Goal: Task Accomplishment & Management: Use online tool/utility

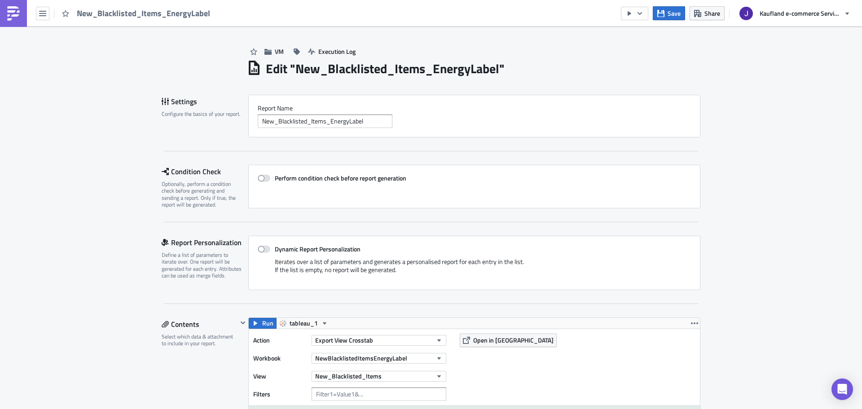
scroll to position [9, 0]
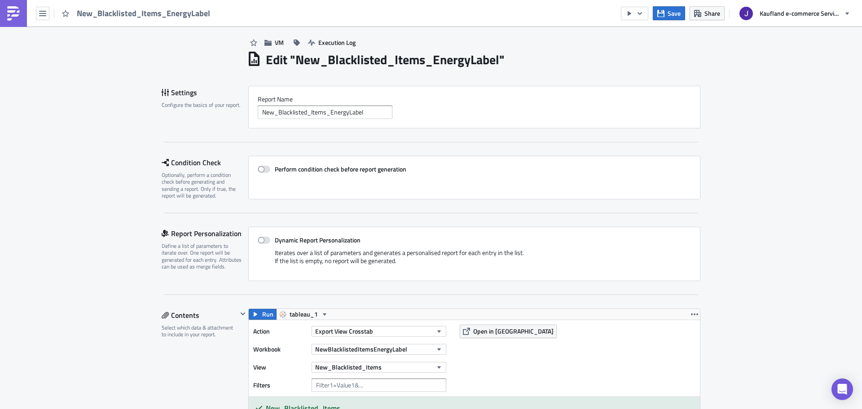
click at [34, 10] on div "New_Blacklisted_Items_EnergyLabel" at bounding box center [107, 13] width 215 height 26
click at [42, 12] on icon "button" at bounding box center [42, 13] width 7 height 7
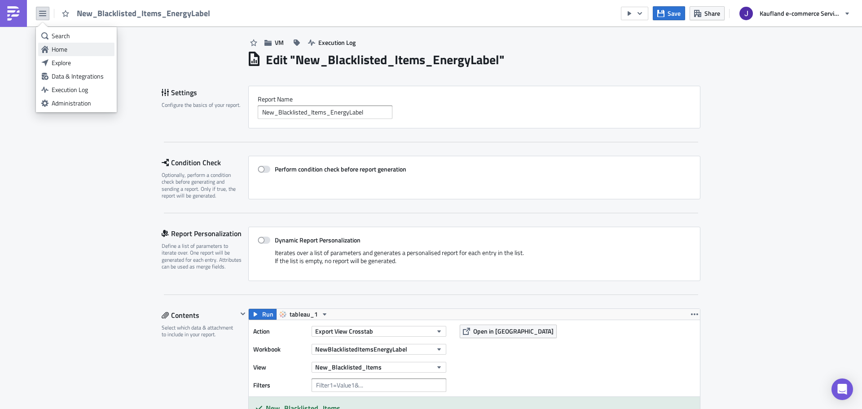
click at [56, 46] on div "Home" at bounding box center [82, 49] width 60 height 9
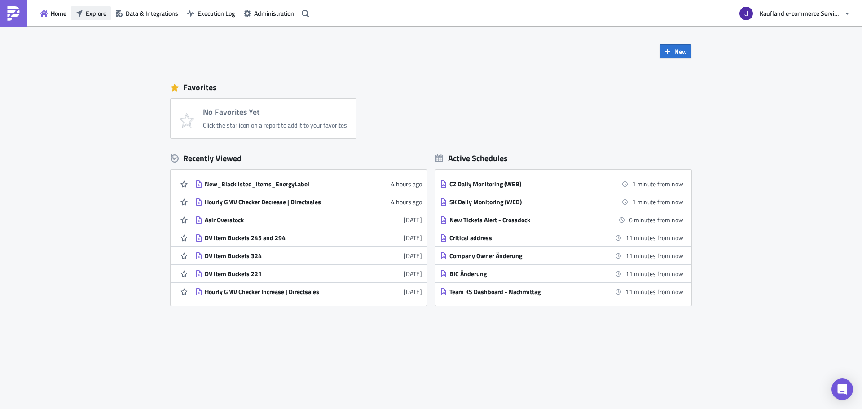
click at [94, 10] on span "Explore" at bounding box center [96, 13] width 21 height 9
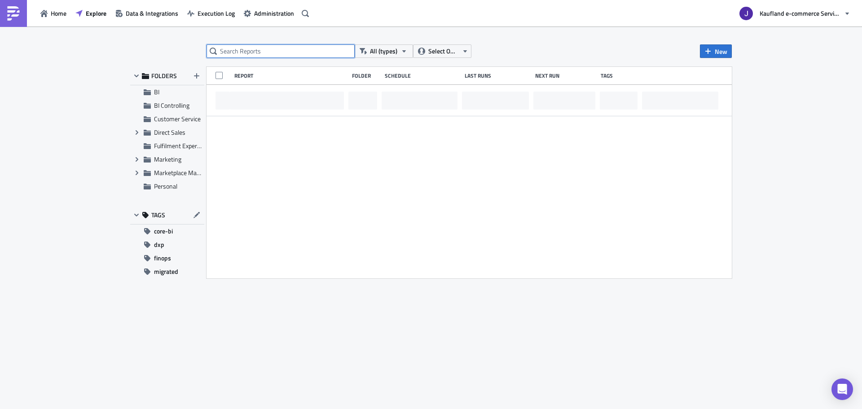
click at [263, 52] on input "text" at bounding box center [280, 50] width 148 height 13
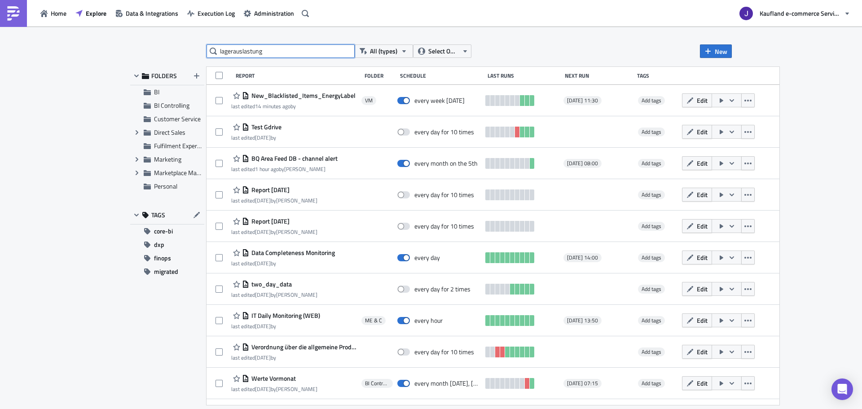
type input "lagerauslastung"
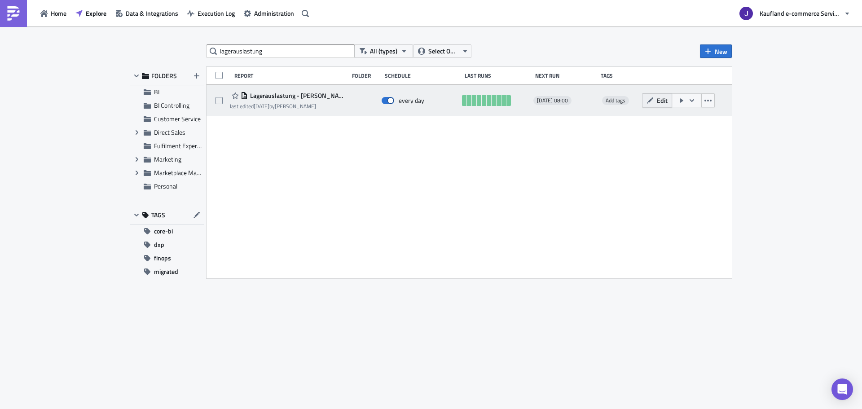
click at [655, 97] on button "Edit" at bounding box center [657, 100] width 30 height 14
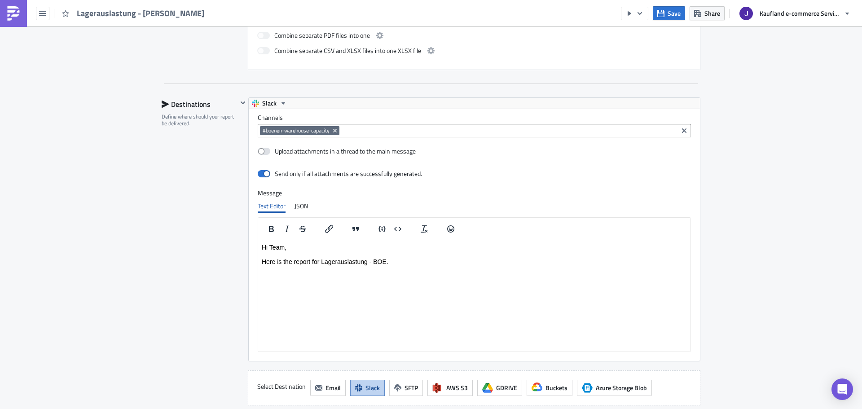
scroll to position [700, 0]
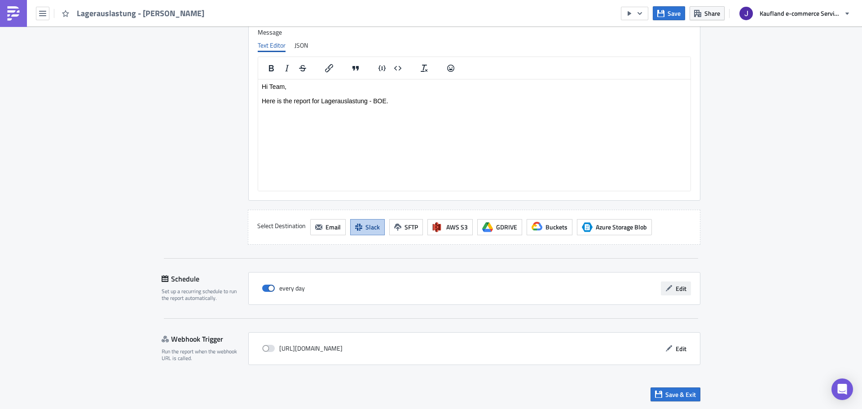
click at [678, 290] on span "Edit" at bounding box center [681, 288] width 11 height 9
click at [671, 302] on div "every day Edit" at bounding box center [474, 288] width 452 height 33
click at [673, 295] on div "every day Edit" at bounding box center [474, 288] width 452 height 33
click at [676, 288] on span "Edit" at bounding box center [681, 288] width 11 height 9
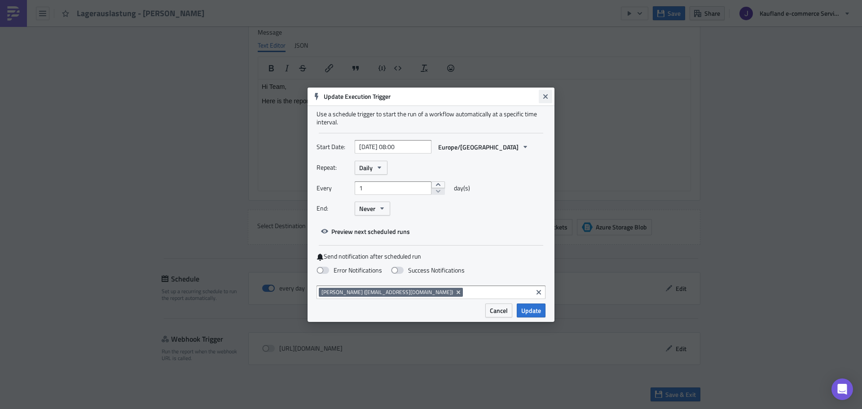
click at [548, 95] on icon "Close" at bounding box center [545, 96] width 7 height 7
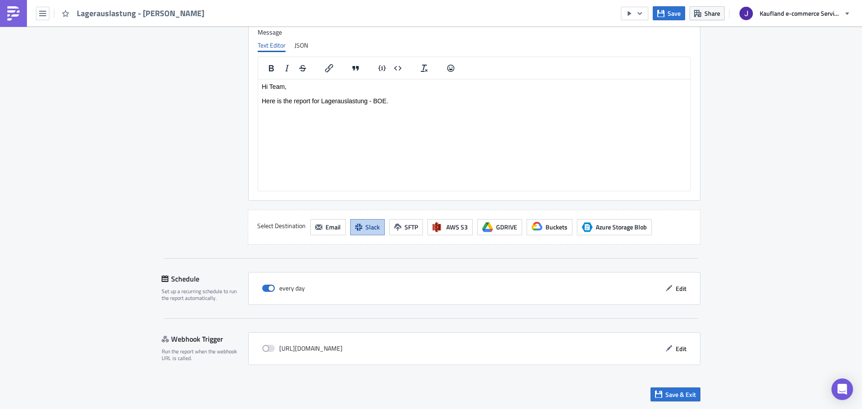
click at [418, 98] on p "Hi Team, Here is the report for Lagerauslastung - BOE." at bounding box center [474, 94] width 425 height 22
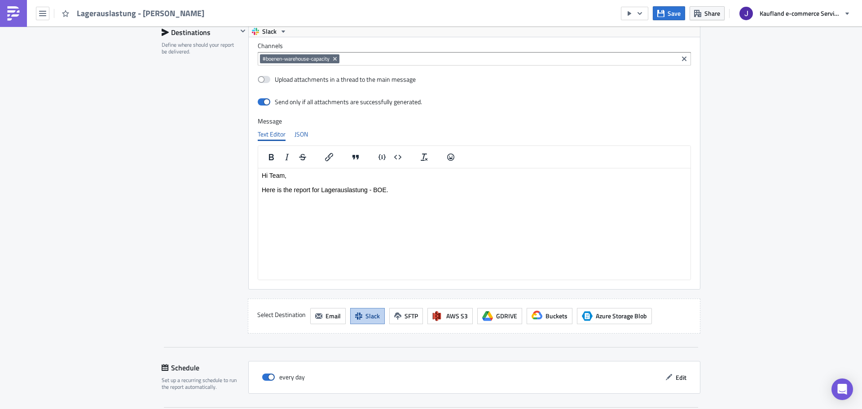
click at [300, 136] on div "JSON" at bounding box center [300, 133] width 13 height 13
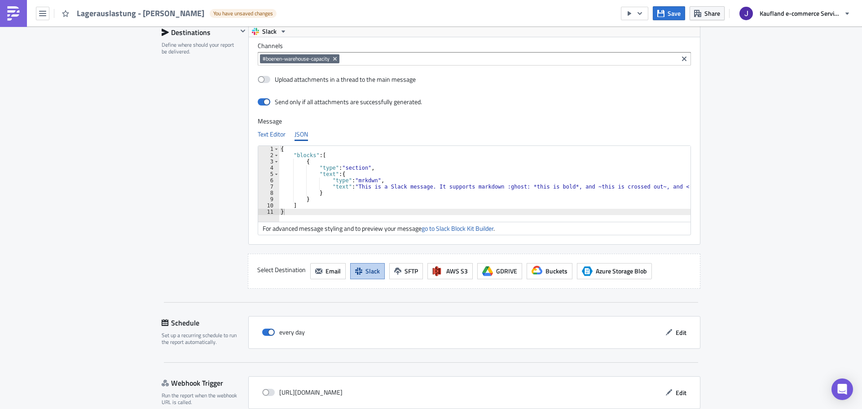
click at [269, 133] on div "Text Editor" at bounding box center [272, 133] width 28 height 13
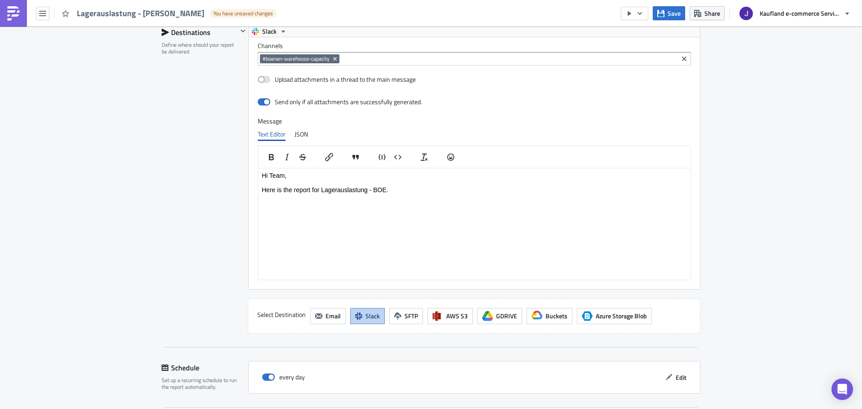
click at [397, 184] on p "Hi Team, Here is the report for Lagerauslastung - BOE." at bounding box center [474, 182] width 425 height 22
click at [377, 158] on icon "Insert code line" at bounding box center [382, 157] width 11 height 12
click at [328, 158] on icon "Insert/edit link" at bounding box center [329, 157] width 11 height 11
click at [398, 197] on html "Hi Team, Here is the report for Lagerauslastung - BOE." at bounding box center [474, 182] width 432 height 29
click at [277, 181] on p "Hi Team, Here is the report for Lagerauslastung - BOE." at bounding box center [474, 182] width 425 height 22
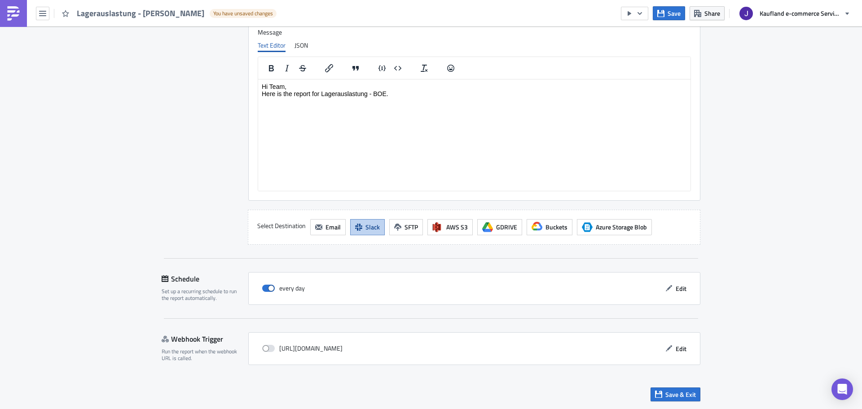
scroll to position [700, 0]
click at [677, 395] on span "Save & Exit" at bounding box center [680, 394] width 31 height 9
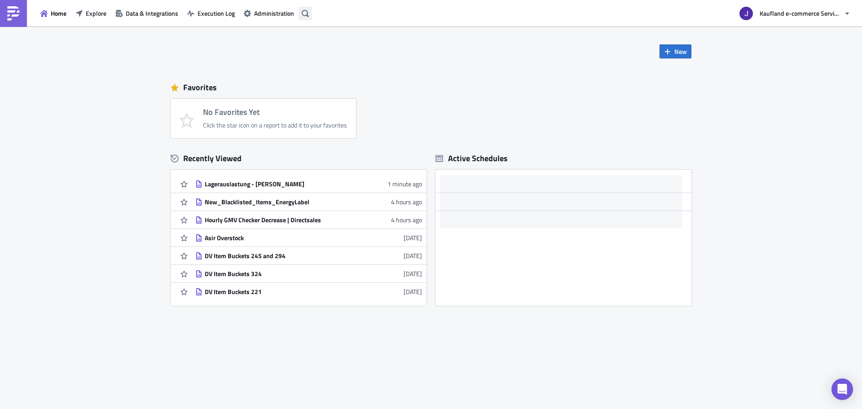
click at [304, 14] on icon "button" at bounding box center [305, 13] width 7 height 7
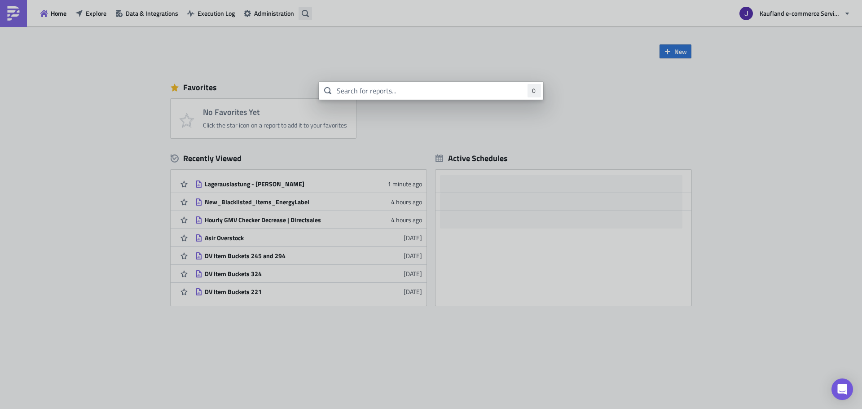
type input "k"
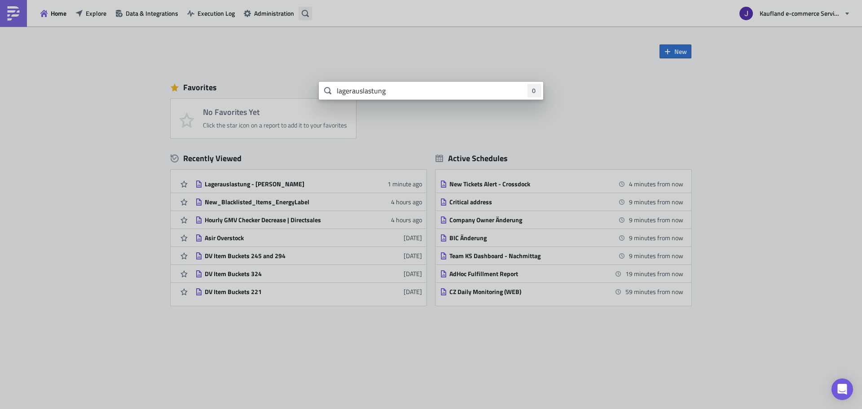
type input "lagerauslastung"
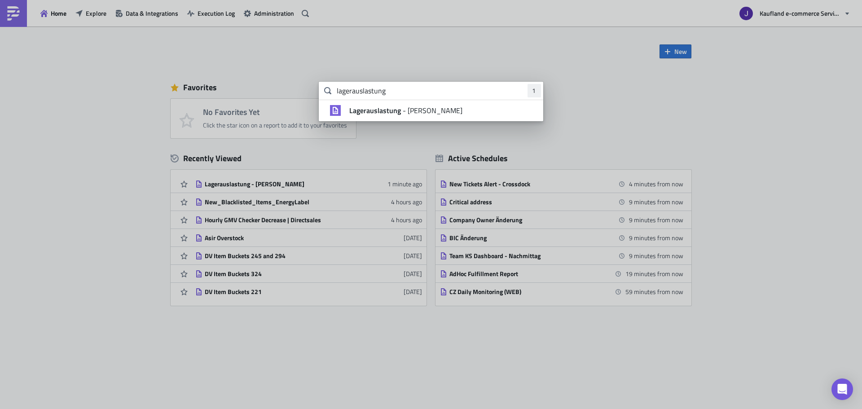
click at [376, 110] on strong "Lagerauslastung" at bounding box center [374, 110] width 55 height 11
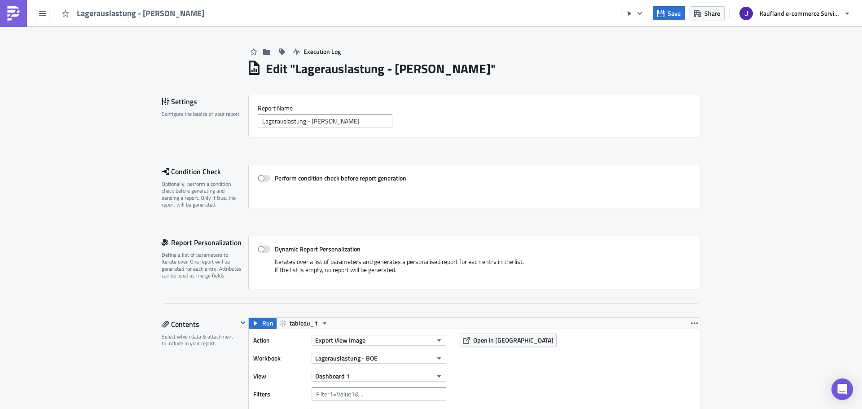
click at [41, 22] on div "Lagerauslastung - [PERSON_NAME]" at bounding box center [105, 13] width 210 height 26
click at [46, 14] on button "button" at bounding box center [42, 13] width 13 height 13
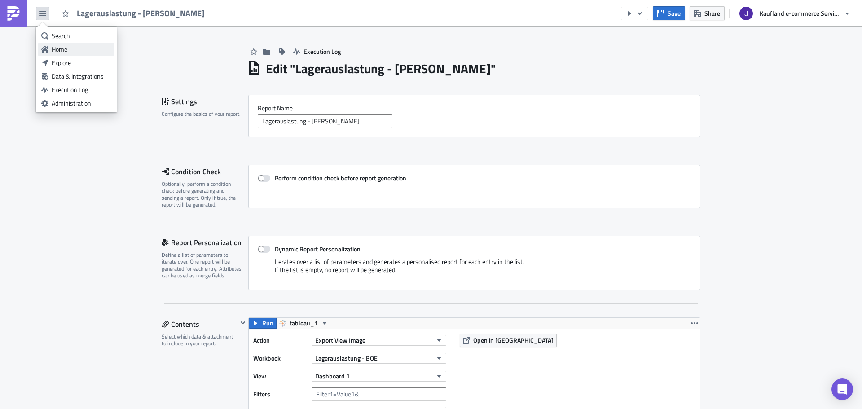
click at [58, 50] on div "Home" at bounding box center [82, 49] width 60 height 9
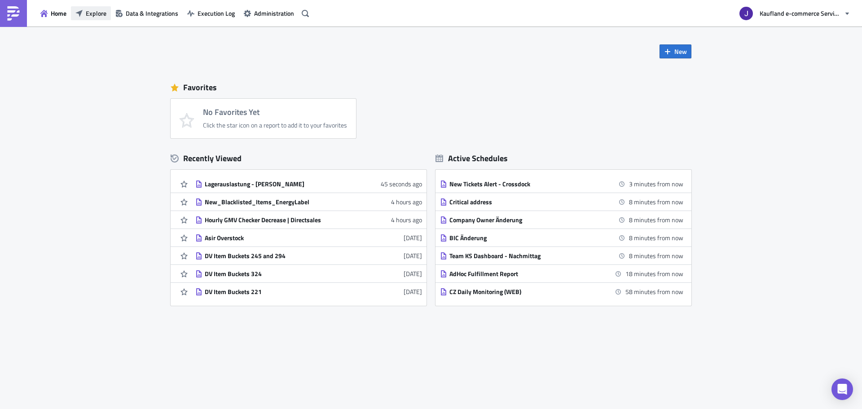
click at [87, 18] on span "Explore" at bounding box center [96, 13] width 21 height 9
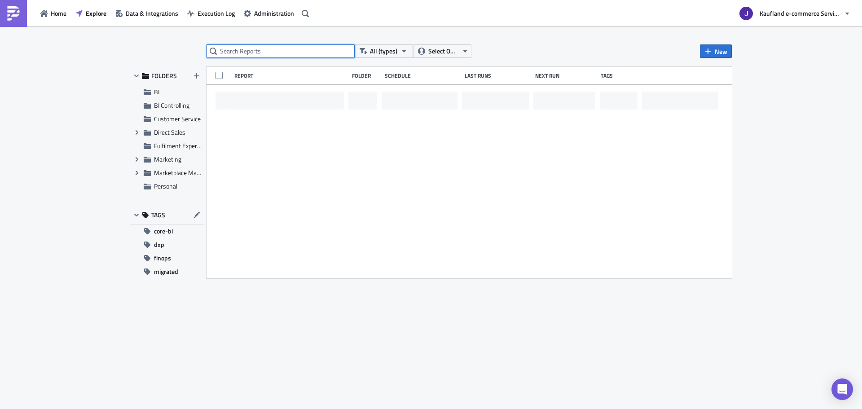
click at [235, 51] on input "text" at bounding box center [280, 50] width 148 height 13
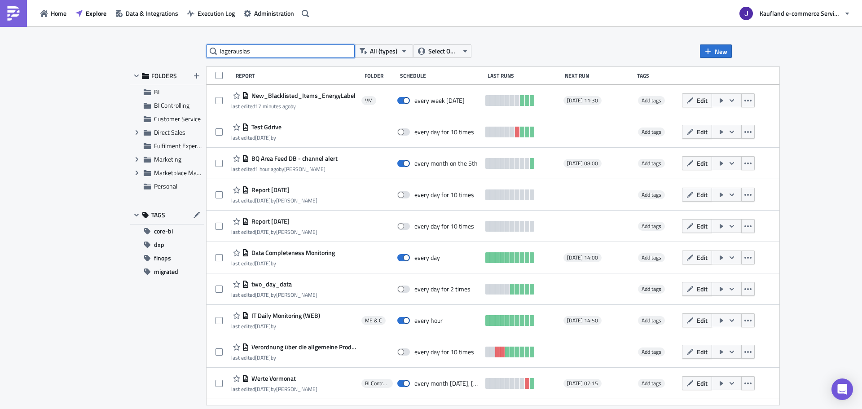
type input "lagerauslas"
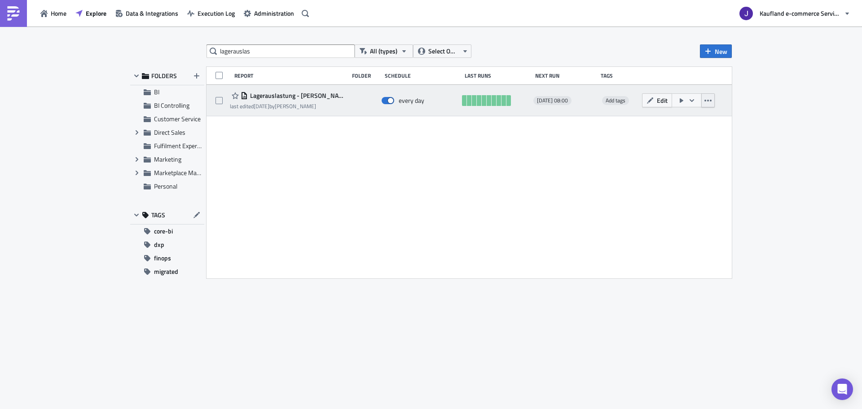
click at [707, 100] on icon "button" at bounding box center [707, 100] width 7 height 7
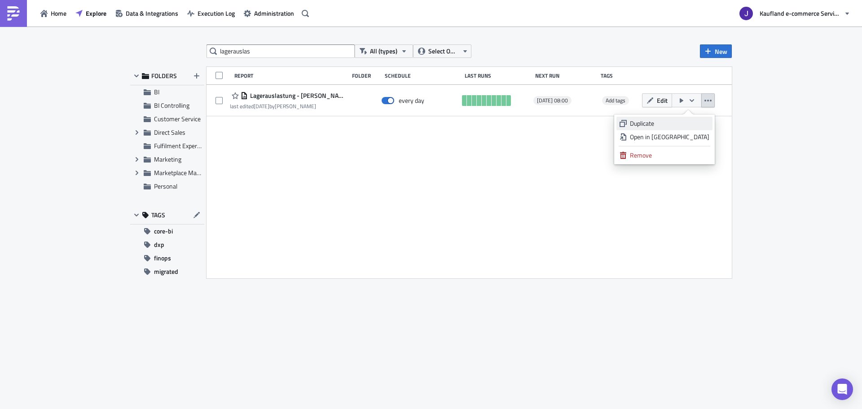
click at [674, 123] on div "Duplicate" at bounding box center [669, 123] width 79 height 9
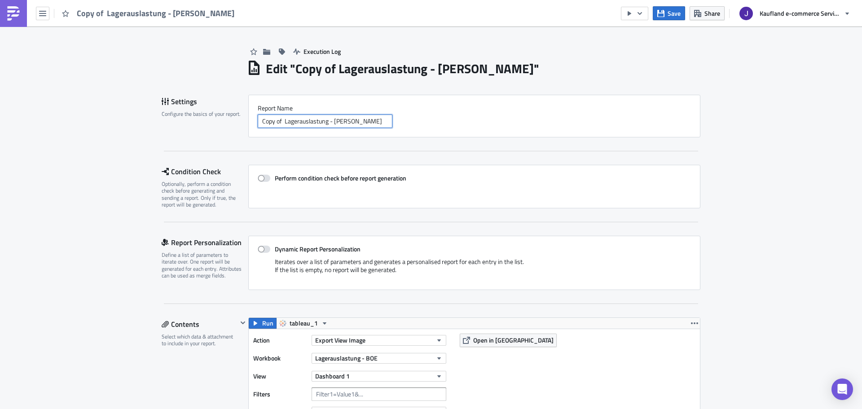
drag, startPoint x: 280, startPoint y: 122, endPoint x: 237, endPoint y: 123, distance: 43.6
click at [237, 123] on div "Settings Configure the basics of your report. Report Nam﻿e Copy of Lagerauslast…" at bounding box center [431, 116] width 539 height 43
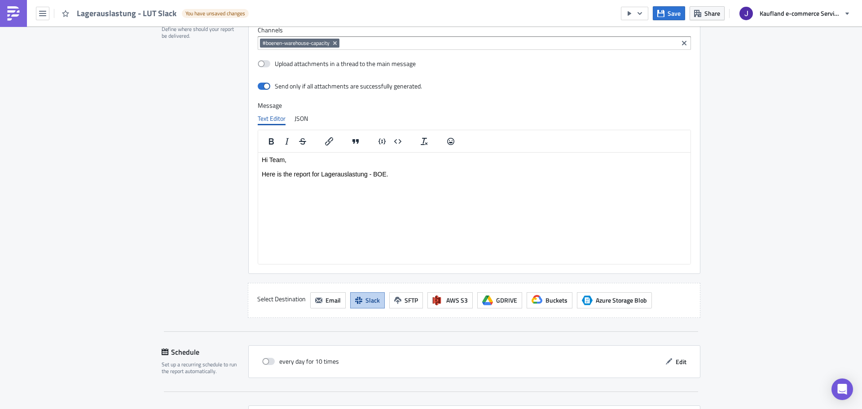
scroll to position [557, 0]
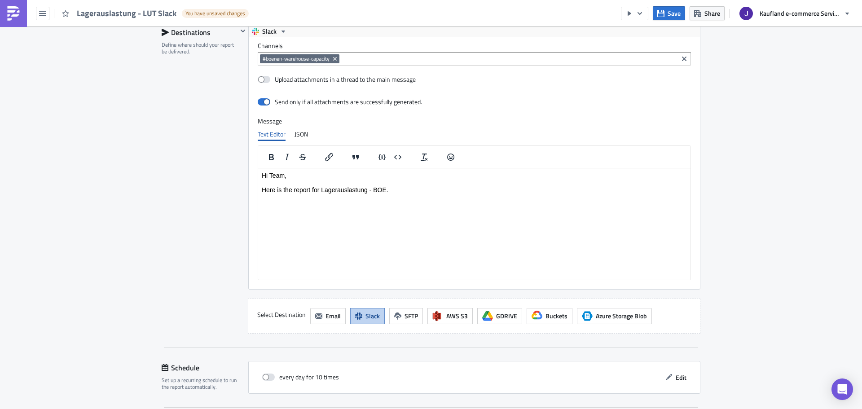
type input "Lagerauslastung - LUT Slack"
click at [394, 196] on html "Hi Team, Here is the report for Lagerauslastung - BOE." at bounding box center [474, 182] width 432 height 29
click at [376, 189] on p "Hi Team, Here is the report for Lagerauslastung - BOE." at bounding box center [474, 182] width 425 height 22
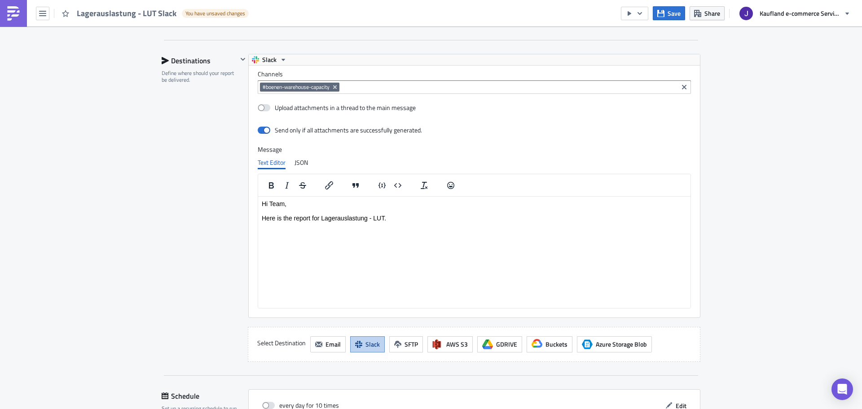
scroll to position [513, 0]
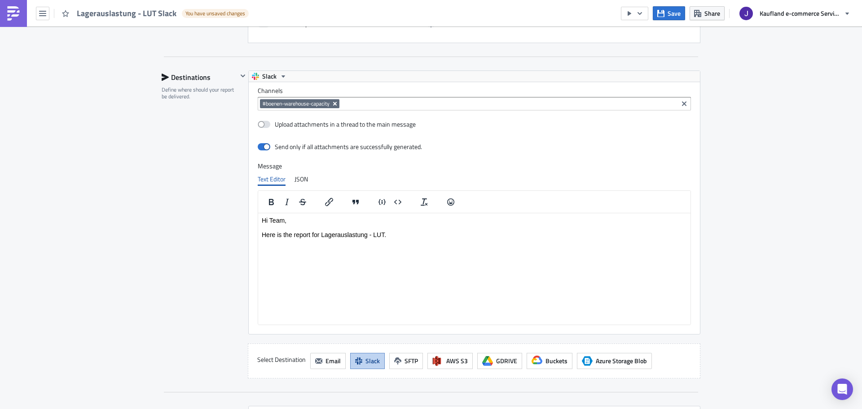
click at [334, 104] on icon "Remove Tag" at bounding box center [334, 103] width 7 height 7
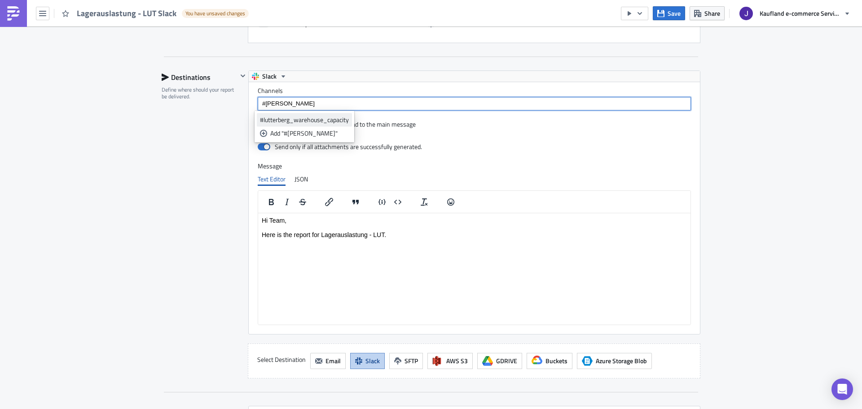
type input "#lutter"
click at [333, 117] on div "#lutterberg_warehouse_capacity" at bounding box center [304, 119] width 89 height 9
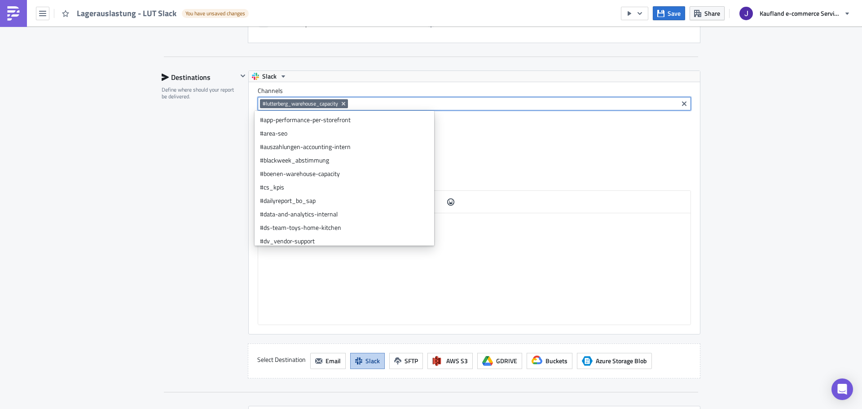
click at [146, 153] on div "Execution Log Edit " Lagerauslastung - LUT Slack " Draft Settings Configure the…" at bounding box center [431, 29] width 862 height 1030
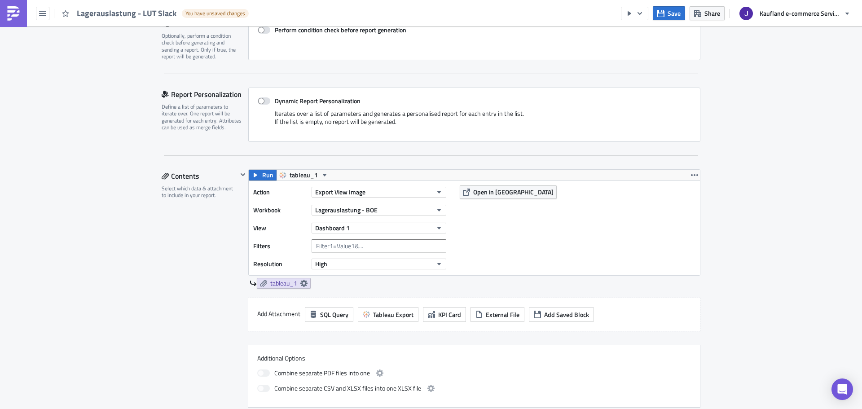
scroll to position [180, 0]
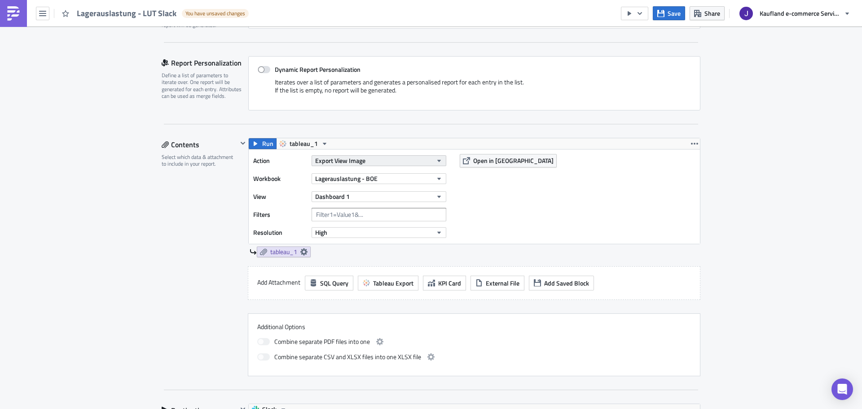
click at [351, 160] on span "Export View Image" at bounding box center [340, 160] width 50 height 9
click at [366, 172] on div "Lagerauslastung - BOE" at bounding box center [379, 178] width 135 height 13
click at [361, 179] on span "Lagerauslastung - BOE" at bounding box center [346, 178] width 62 height 9
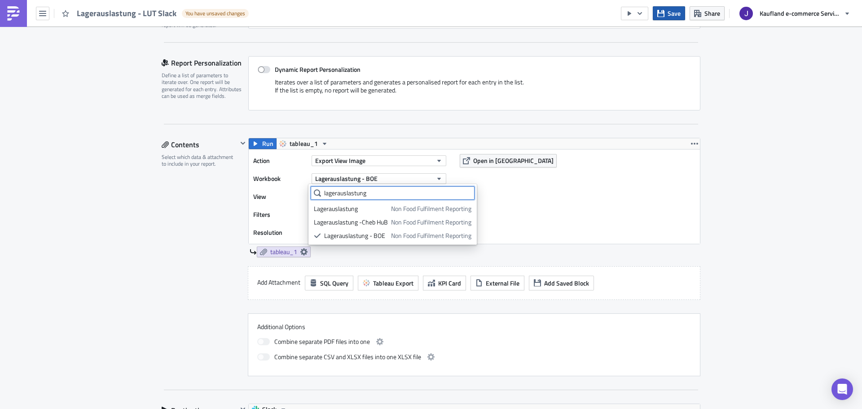
type input "lagerauslastung"
click at [366, 210] on div "Lagerauslastung" at bounding box center [351, 208] width 74 height 9
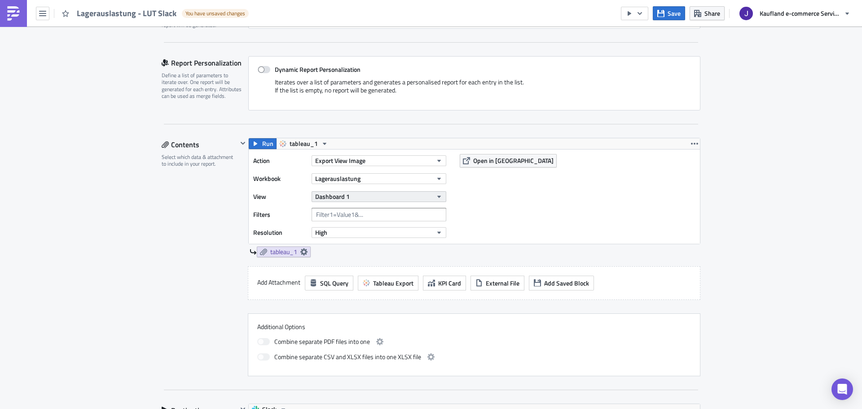
click at [363, 202] on button "Dashboard 1" at bounding box center [379, 196] width 135 height 11
click at [334, 225] on div "Dashboard 1" at bounding box center [353, 226] width 79 height 9
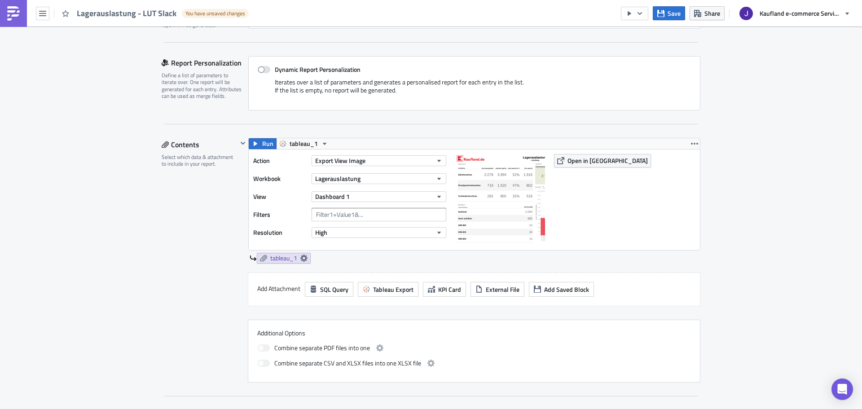
click at [168, 219] on div "Contents Select which data & attachment to include in your report." at bounding box center [200, 260] width 76 height 245
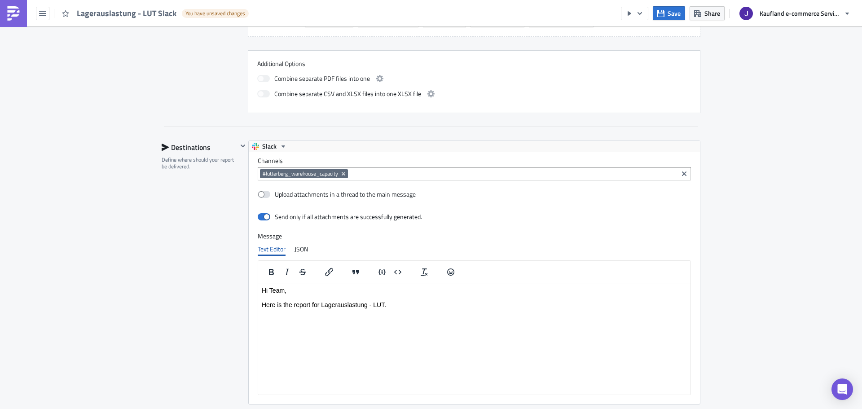
scroll to position [654, 0]
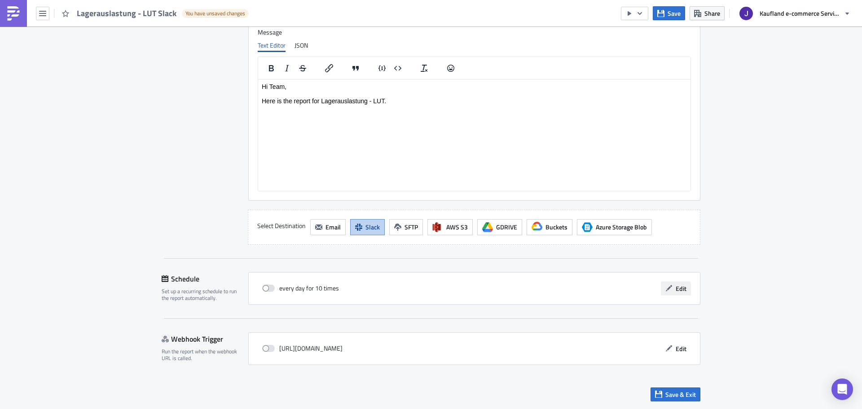
click at [671, 288] on button "Edit" at bounding box center [676, 288] width 30 height 14
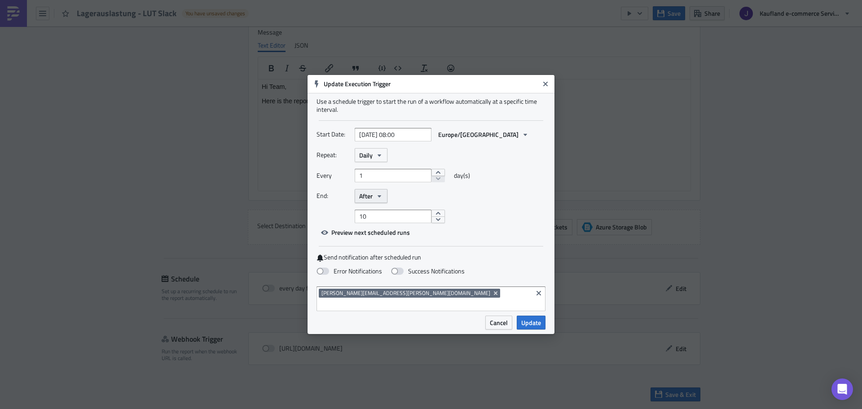
click at [384, 201] on button "After" at bounding box center [371, 196] width 33 height 14
click at [379, 215] on div "Never" at bounding box center [397, 212] width 75 height 9
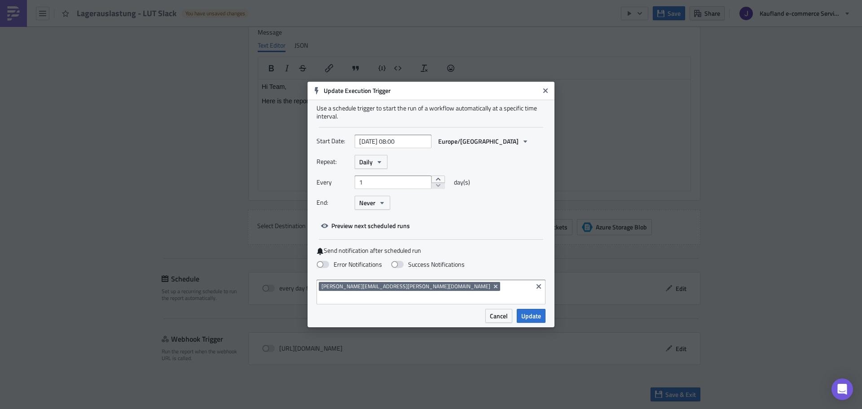
click at [403, 294] on div "johannes.janka@real-digital.de" at bounding box center [424, 293] width 211 height 22
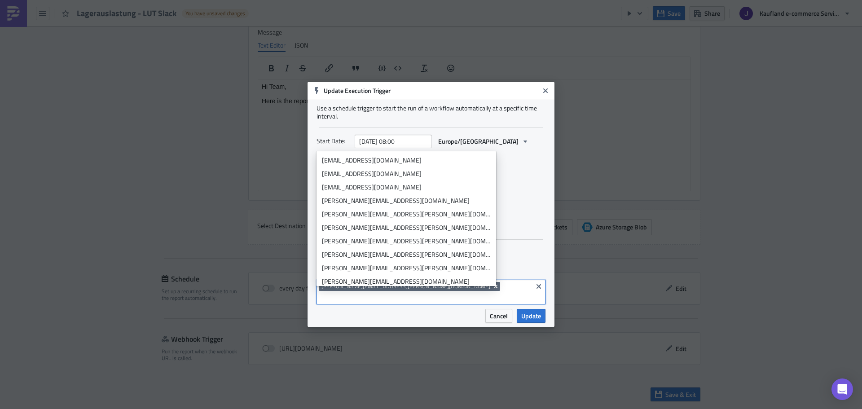
click at [494, 288] on icon "Remove Tag" at bounding box center [496, 287] width 4 height 4
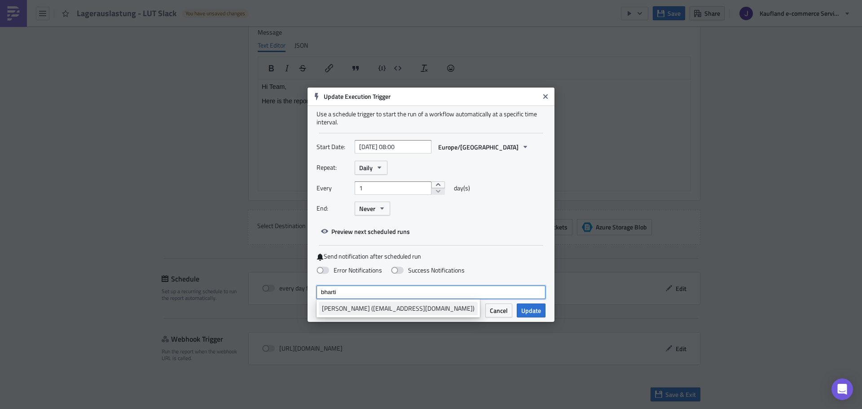
type input "bharti"
click at [397, 305] on div "Bharti Saxena (bharti.saxena@real-digital.de)" at bounding box center [398, 308] width 153 height 9
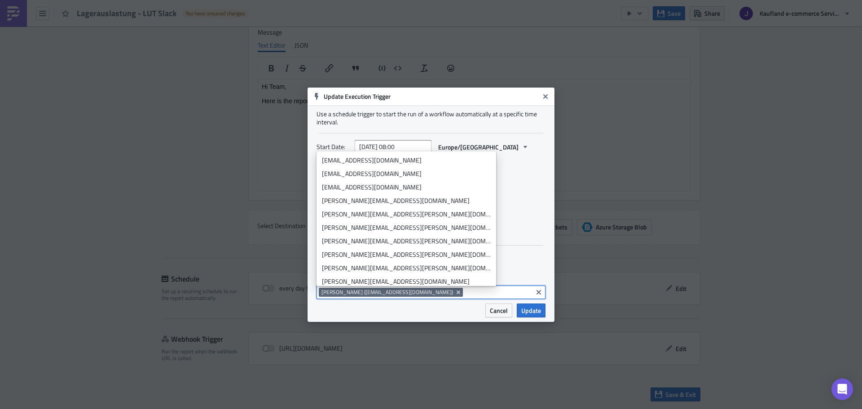
click at [529, 265] on div "Error Notifications Success Notifications" at bounding box center [430, 271] width 229 height 16
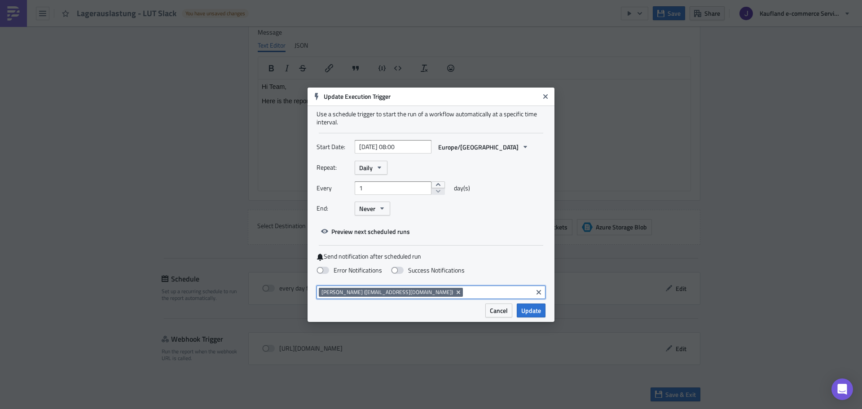
click at [465, 290] on input at bounding box center [497, 292] width 65 height 9
click at [500, 251] on div "Use a schedule trigger to start the run of a workflow automatically at a specif…" at bounding box center [430, 204] width 247 height 198
click at [526, 310] on span "Update" at bounding box center [531, 310] width 20 height 9
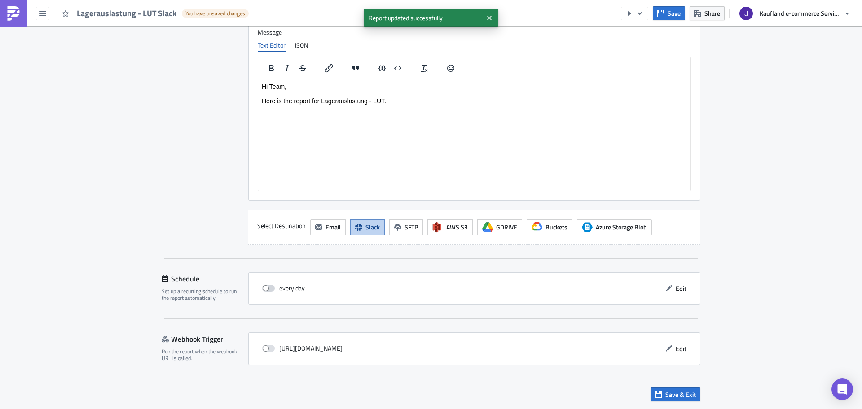
click at [268, 285] on span at bounding box center [268, 288] width 13 height 7
click at [268, 285] on input "checkbox" at bounding box center [267, 288] width 6 height 6
checkbox input "true"
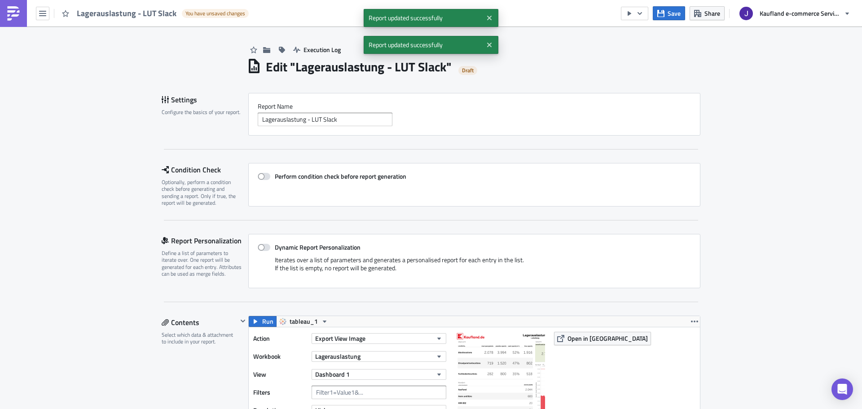
scroll to position [0, 0]
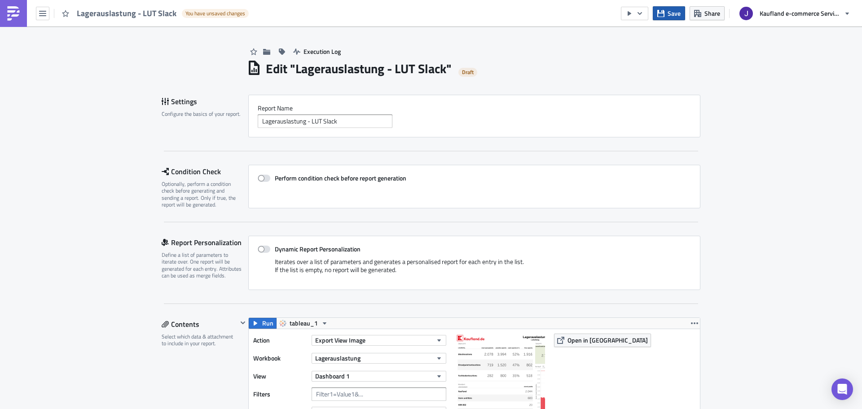
click at [662, 14] on icon "button" at bounding box center [660, 13] width 7 height 7
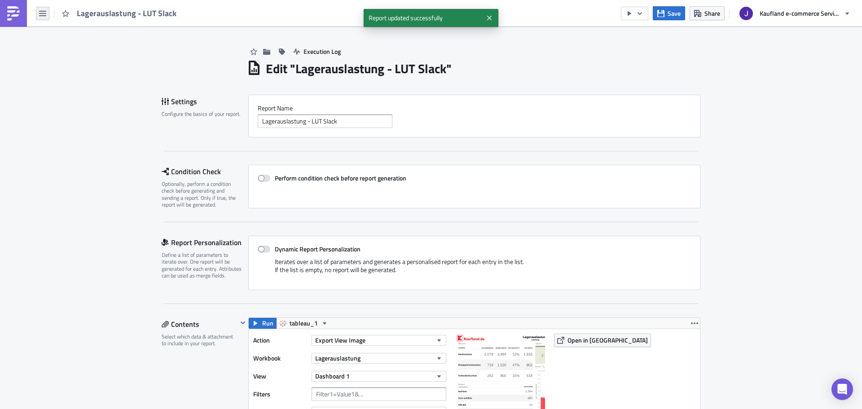
click at [48, 12] on button "button" at bounding box center [42, 13] width 13 height 13
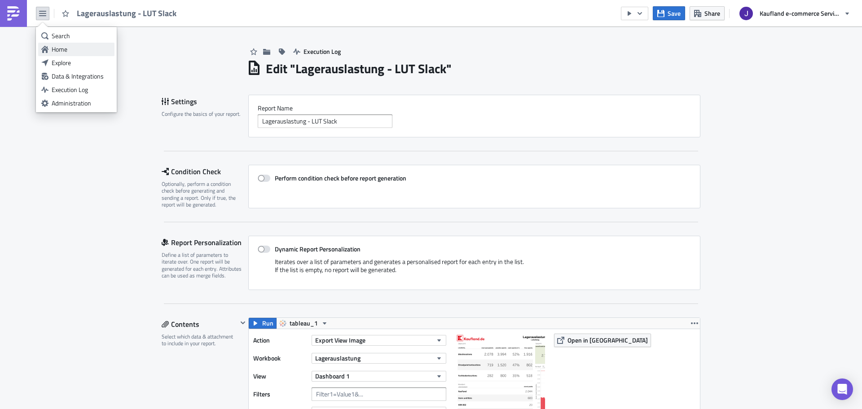
click at [59, 48] on div "Home" at bounding box center [82, 49] width 60 height 9
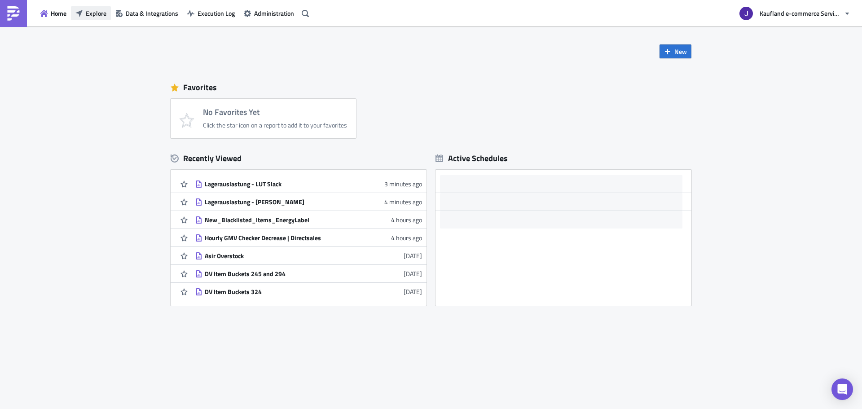
click at [93, 16] on span "Explore" at bounding box center [96, 13] width 21 height 9
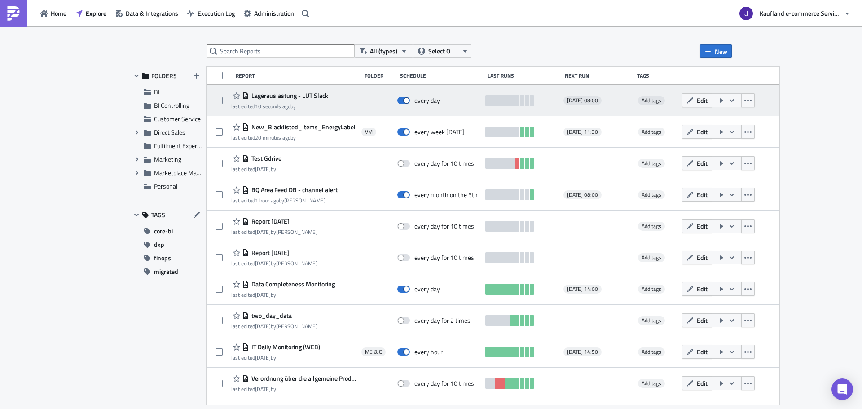
click at [723, 100] on icon "button" at bounding box center [722, 100] width 4 height 4
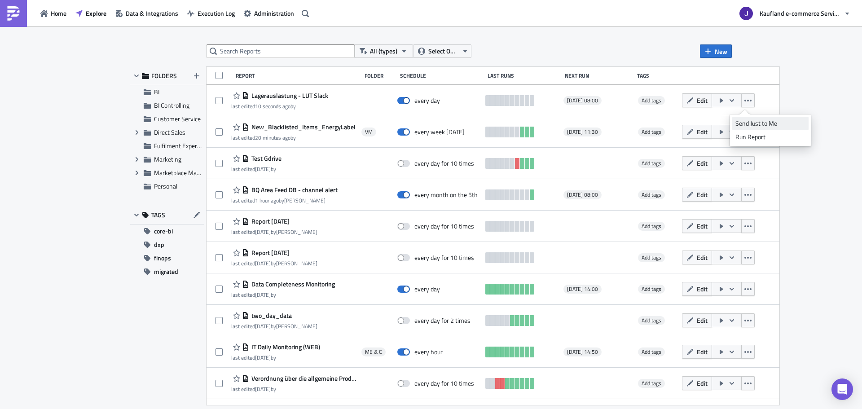
click at [742, 120] on div "Send Just to Me" at bounding box center [770, 123] width 70 height 9
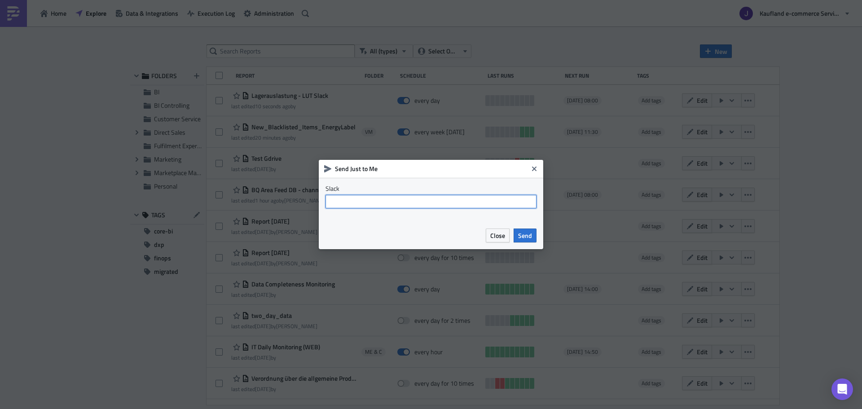
click at [398, 198] on input "text" at bounding box center [430, 201] width 211 height 13
type input "[PERSON_NAME].[PERSON_NAME]"
click at [531, 234] on span "Send" at bounding box center [525, 235] width 14 height 9
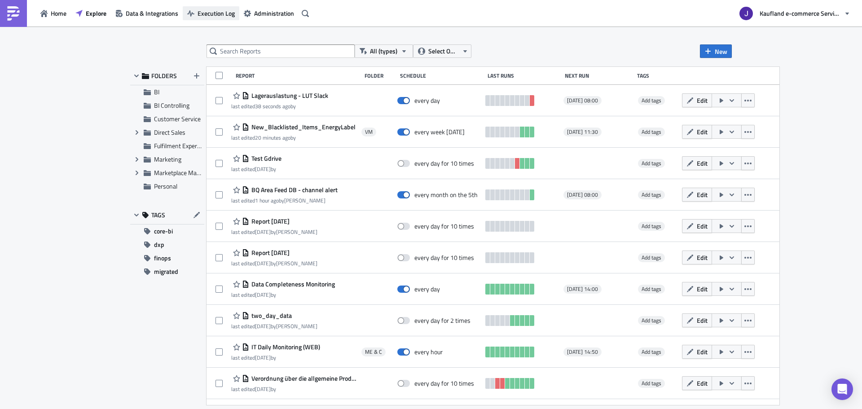
click at [198, 18] on span "Execution Log" at bounding box center [215, 13] width 37 height 9
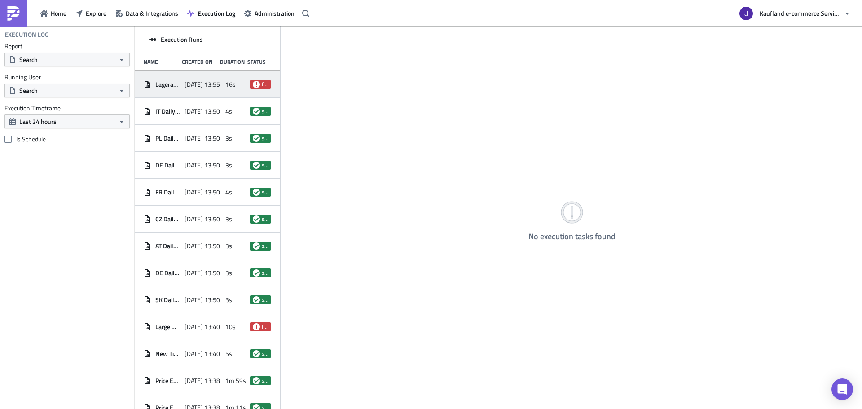
click at [178, 88] on div "Lagerauslastung - LUT Slack 2025-09-30 13:55 16s failed" at bounding box center [207, 84] width 145 height 27
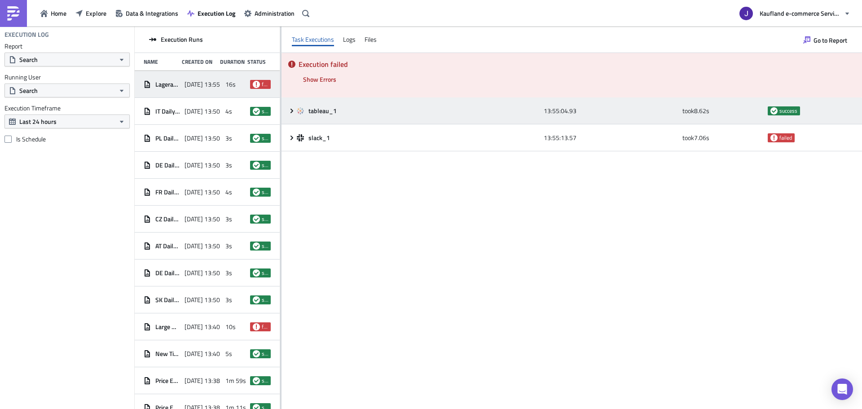
click at [310, 121] on div "tableau_1 13:55:04.93 took 8.62 s success" at bounding box center [571, 110] width 580 height 27
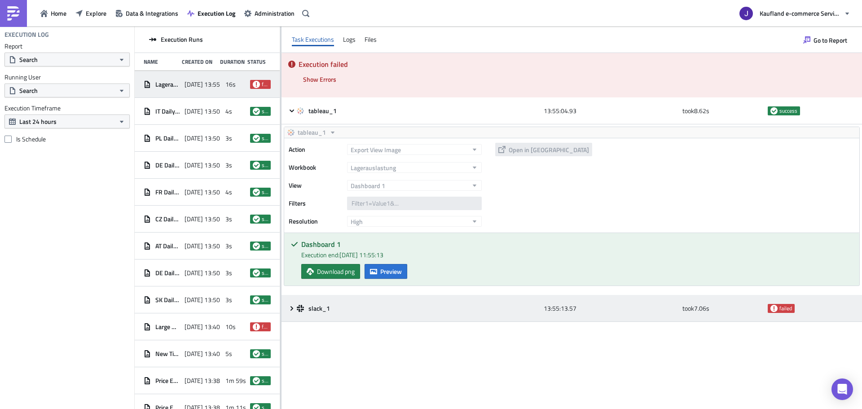
click at [318, 311] on span "slack_1" at bounding box center [319, 308] width 23 height 8
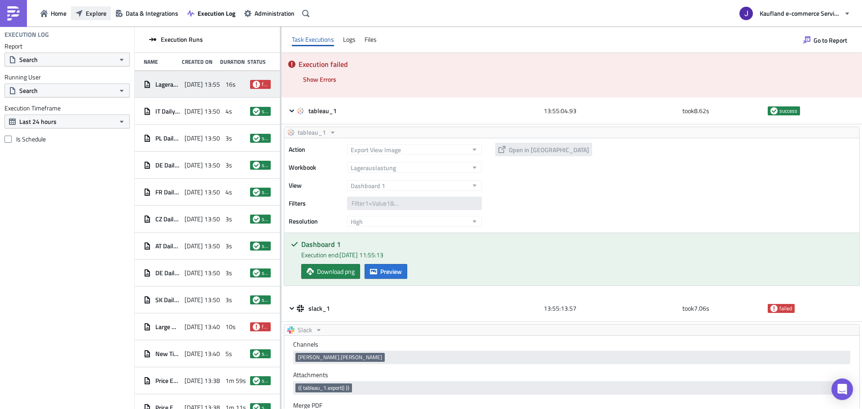
click at [82, 12] on icon "button" at bounding box center [78, 13] width 7 height 7
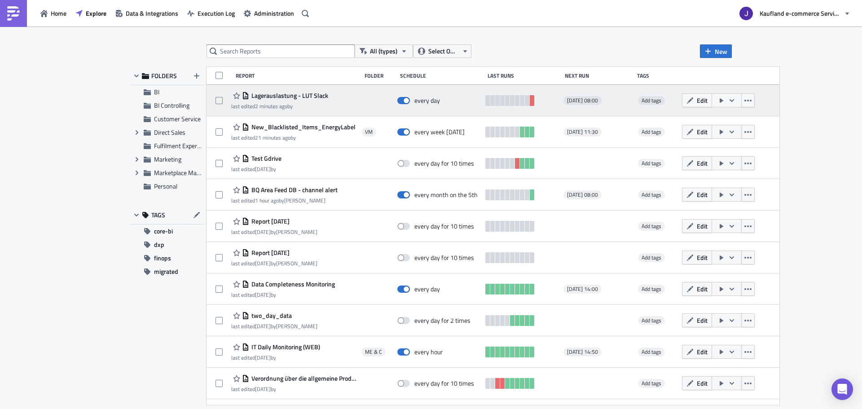
click at [723, 101] on icon "button" at bounding box center [722, 100] width 4 height 4
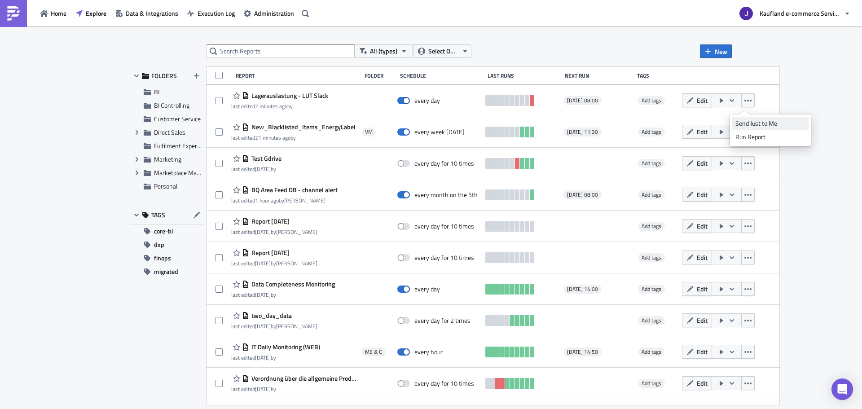
click at [742, 121] on div "Send Just to Me" at bounding box center [770, 123] width 70 height 9
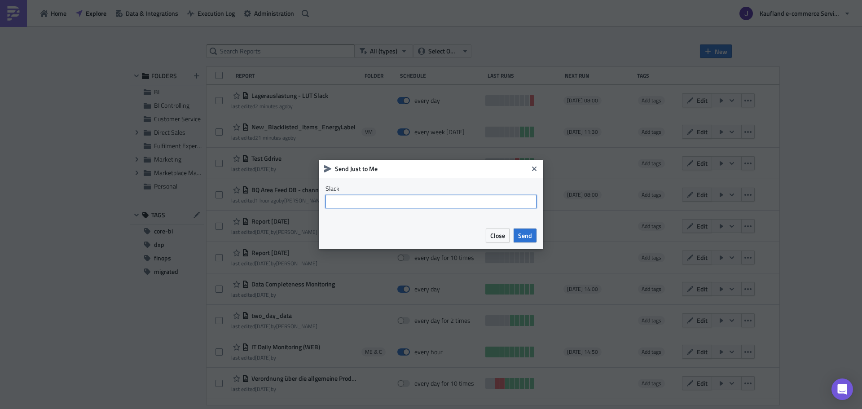
click at [371, 204] on input "text" at bounding box center [430, 201] width 211 height 13
type input "johannes.janka1"
click at [530, 238] on span "Send" at bounding box center [525, 235] width 14 height 9
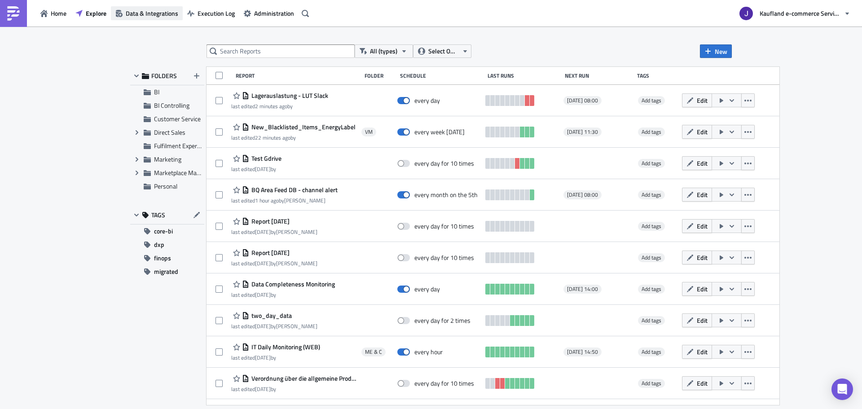
click at [167, 11] on span "Data & Integrations" at bounding box center [152, 13] width 53 height 9
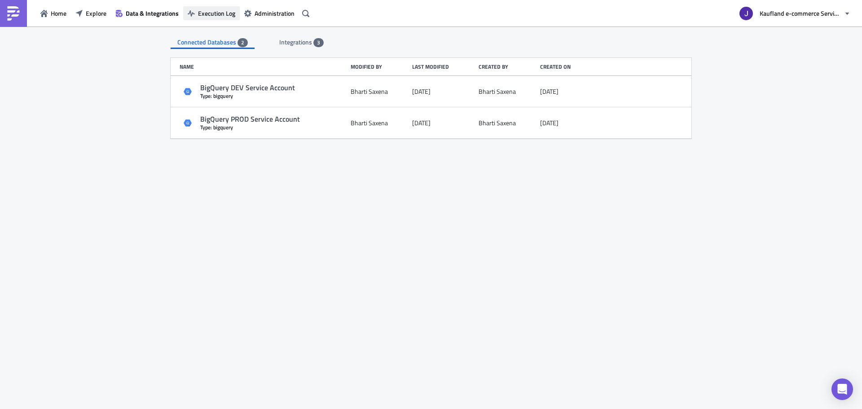
click at [212, 13] on span "Execution Log" at bounding box center [216, 13] width 37 height 9
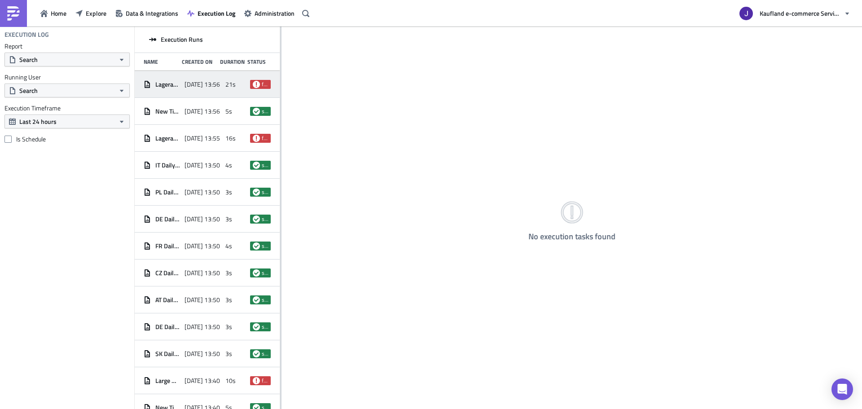
click at [211, 87] on span "2025-09-30 13:56" at bounding box center [201, 84] width 35 height 8
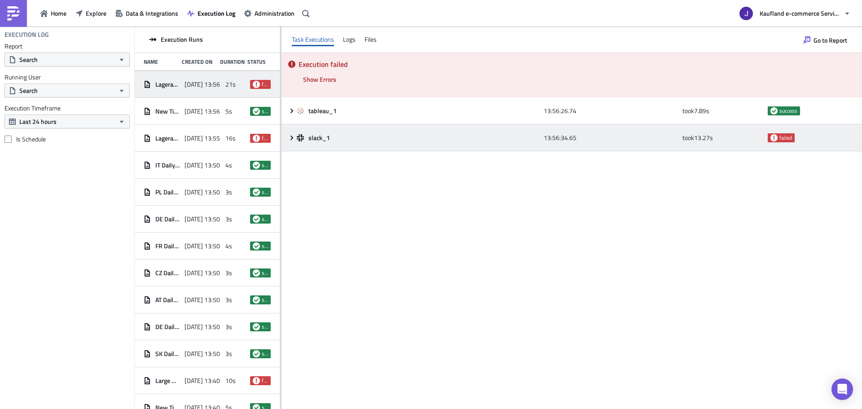
click at [326, 135] on span "slack_1" at bounding box center [319, 138] width 23 height 8
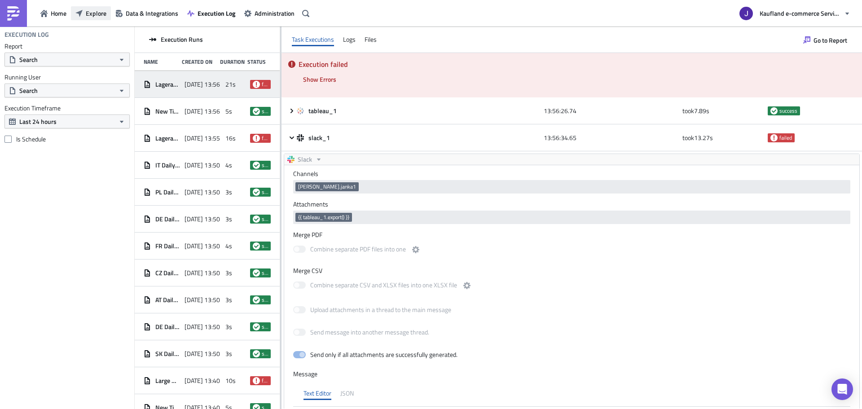
click at [100, 18] on span "Explore" at bounding box center [96, 13] width 21 height 9
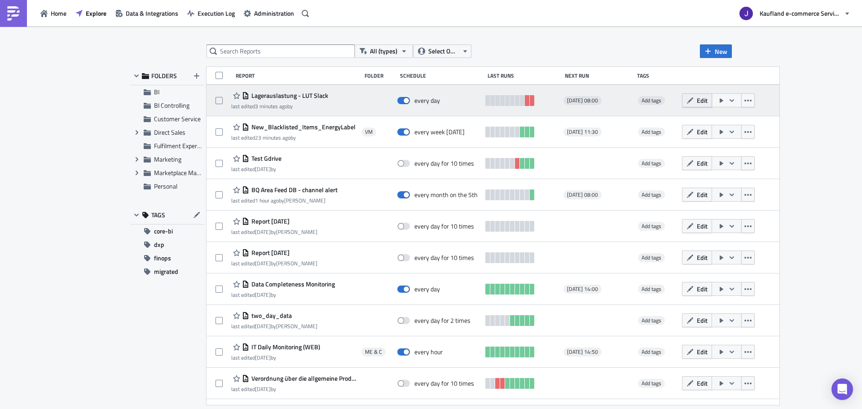
click at [702, 103] on button "Edit" at bounding box center [697, 100] width 30 height 14
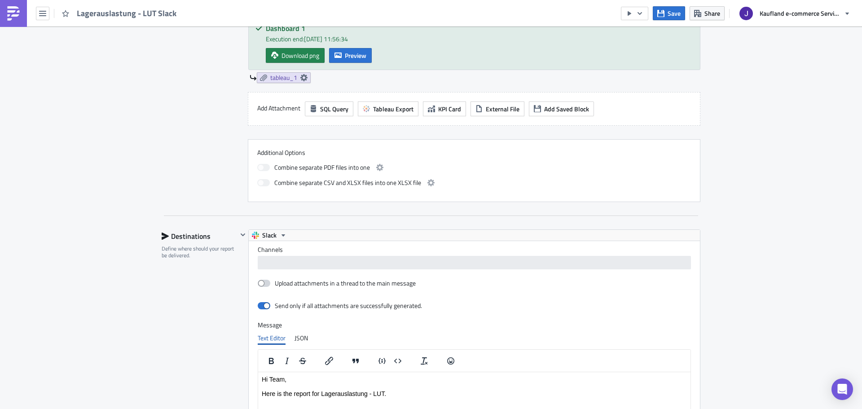
scroll to position [466, 0]
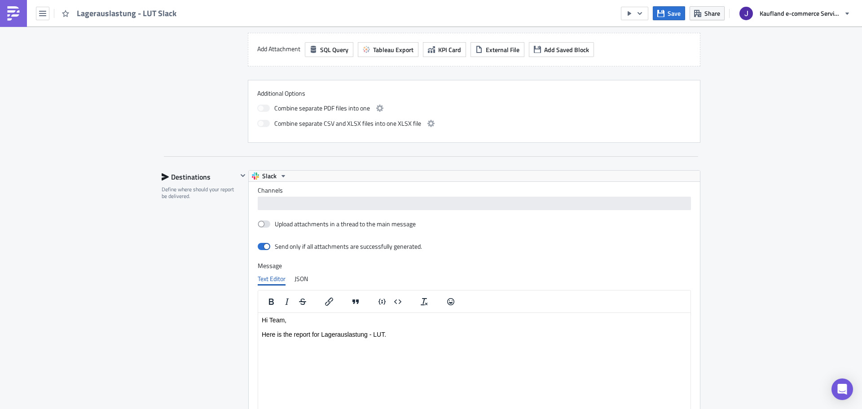
click at [204, 189] on div "Define where should your report be delivered." at bounding box center [200, 193] width 76 height 14
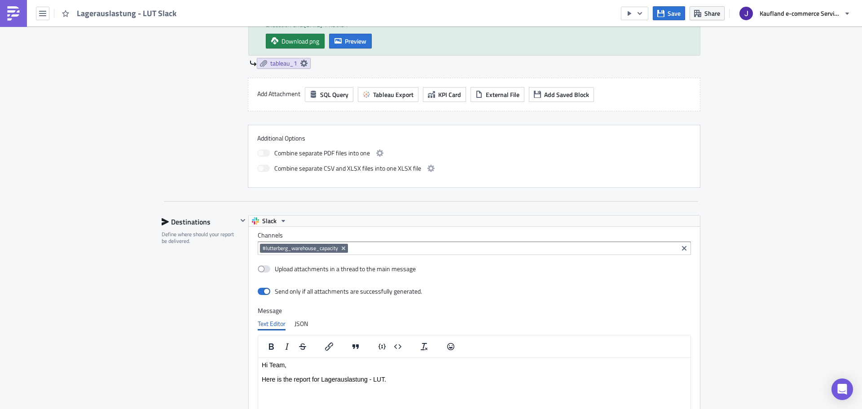
scroll to position [556, 0]
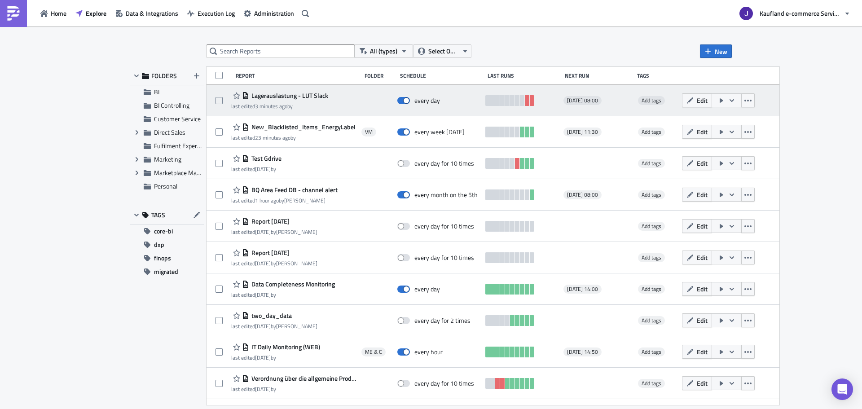
click at [741, 100] on button "button" at bounding box center [726, 100] width 30 height 14
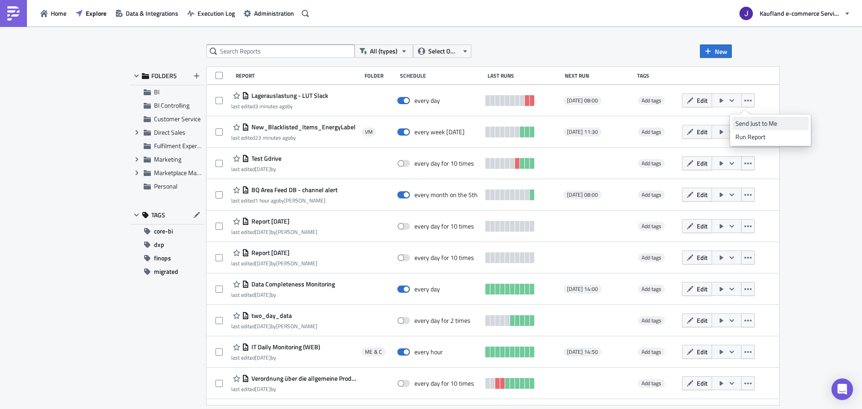
click at [747, 121] on div "Send Just to Me" at bounding box center [770, 123] width 70 height 9
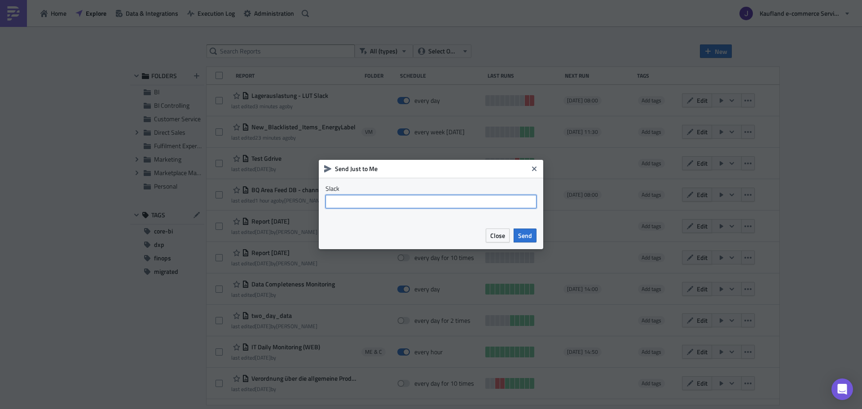
click at [377, 201] on input "text" at bounding box center [430, 201] width 211 height 13
type input "johannesjanka"
click at [395, 206] on input "text" at bounding box center [430, 201] width 211 height 13
type input "Johann"
drag, startPoint x: 410, startPoint y: 219, endPoint x: 465, endPoint y: 229, distance: 56.1
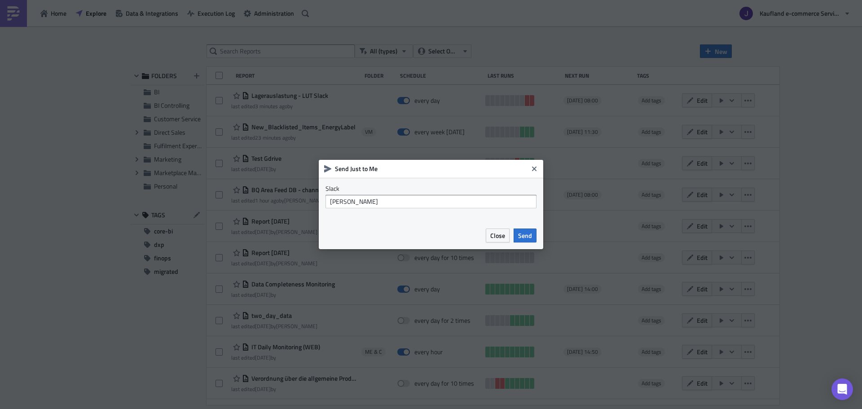
click at [465, 229] on div "Close Send" at bounding box center [430, 235] width 211 height 14
click at [492, 233] on span "Close" at bounding box center [497, 235] width 15 height 9
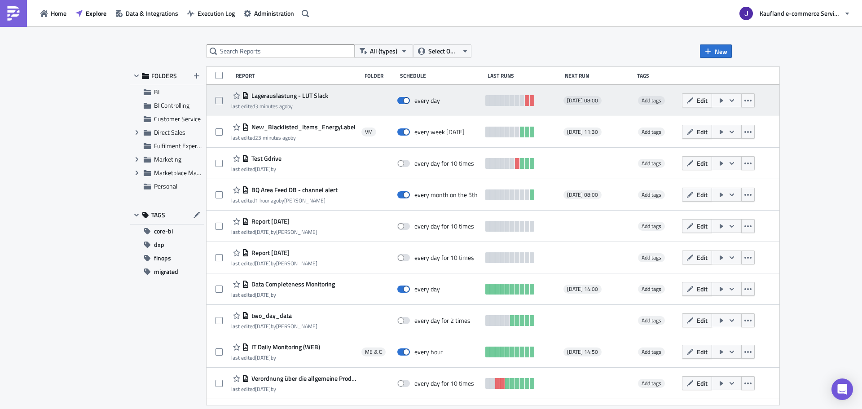
click at [725, 103] on icon "button" at bounding box center [721, 100] width 7 height 7
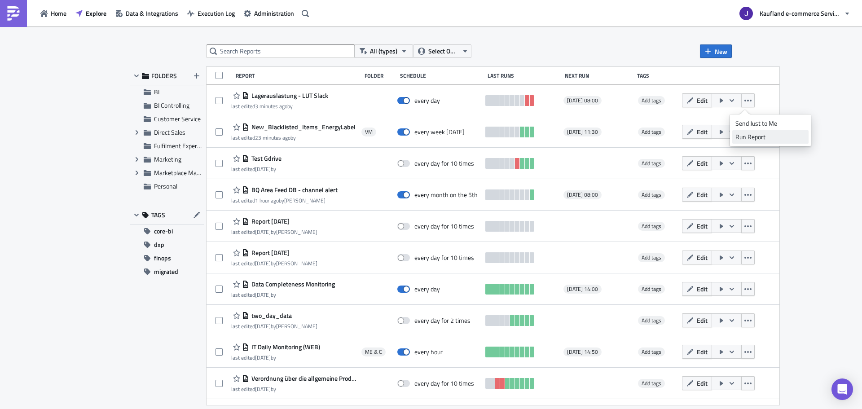
click at [746, 133] on div "Run Report" at bounding box center [770, 136] width 70 height 9
click at [289, 41] on div "All (types) Select Owner New FOLDERS BI BI Controlling Customer Service Expand …" at bounding box center [431, 218] width 862 height 384
click at [277, 49] on input "text" at bounding box center [280, 50] width 148 height 13
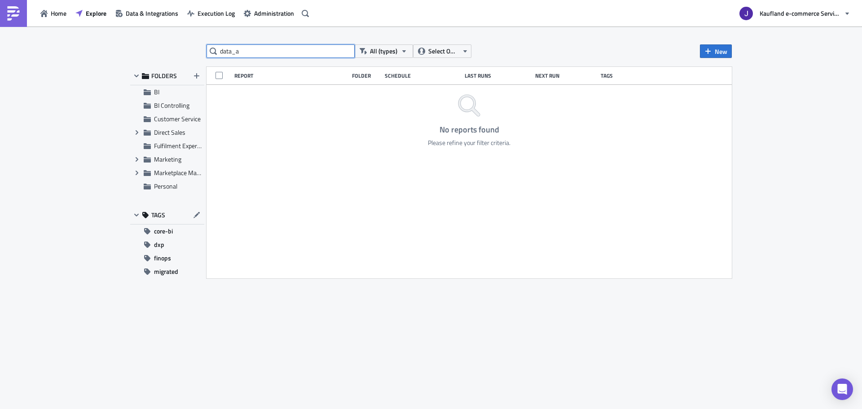
type input "data_a"
